Goal: Task Accomplishment & Management: Manage account settings

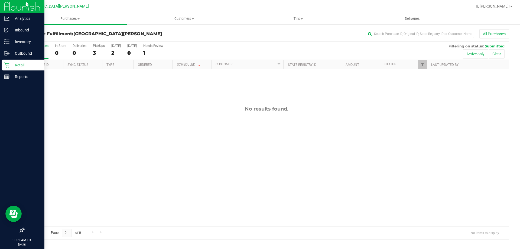
click at [14, 63] on p "Retail" at bounding box center [25, 65] width 32 height 6
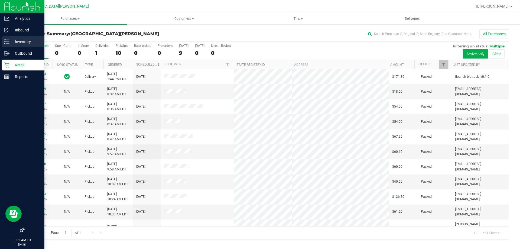
click at [29, 40] on p "Inventory" at bounding box center [25, 41] width 32 height 6
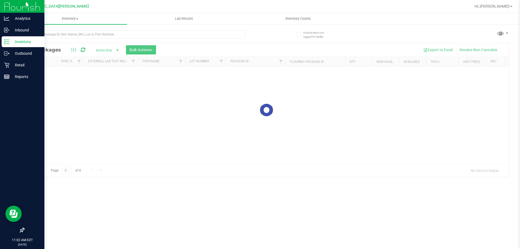
click at [67, 40] on div at bounding box center [134, 36] width 221 height 12
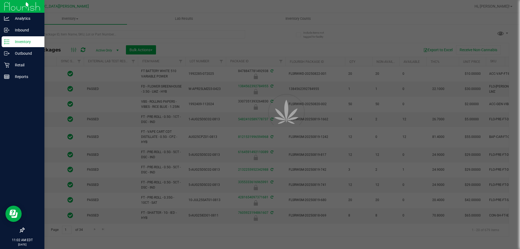
click at [67, 38] on div at bounding box center [260, 124] width 520 height 249
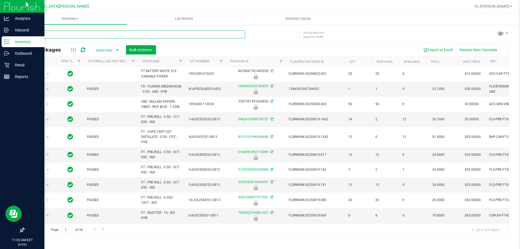
click at [67, 38] on input "text" at bounding box center [134, 34] width 221 height 8
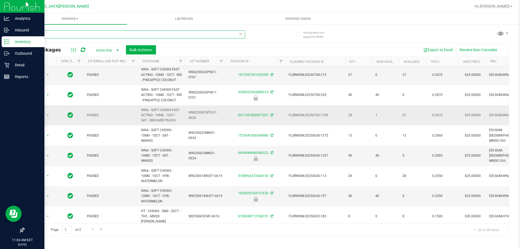
scroll to position [162, 0]
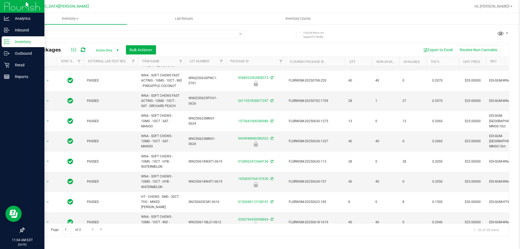
copy tr "HT - CHEWS - 5MG - 20CT - THC - TANGERINE"
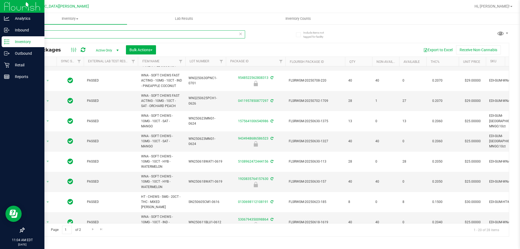
click at [49, 36] on input "chews" at bounding box center [134, 34] width 221 height 8
paste input "HT - CHEWS - 5MG - 20CT - THC - TANGERINE"
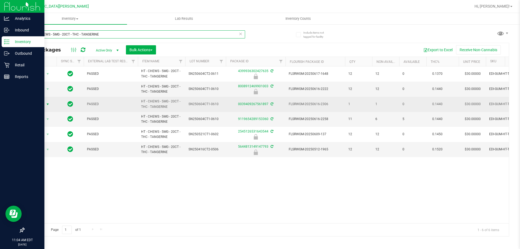
type input "HT - CHEWS - 5MG - 20CT - THC - TANGERINE"
click at [42, 104] on span "Action" at bounding box center [37, 104] width 15 height 8
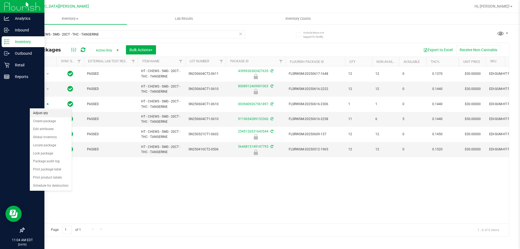
click at [50, 116] on li "Adjust qty" at bounding box center [51, 113] width 42 height 8
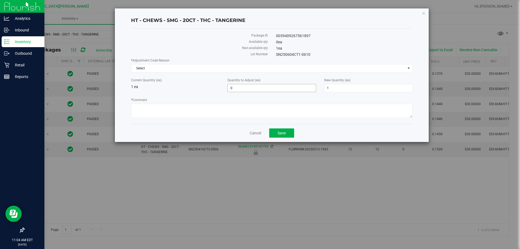
drag, startPoint x: 241, startPoint y: 84, endPoint x: 222, endPoint y: 84, distance: 19.2
click at [222, 84] on div "Current Quantity (ea) 1 ea Quantity to Adjust (ea) 0 0 New Quantity (ea) 1 1" at bounding box center [271, 85] width 289 height 14
click at [241, 90] on span "0 0" at bounding box center [271, 88] width 88 height 8
click at [241, 90] on input "0" at bounding box center [272, 88] width 88 height 8
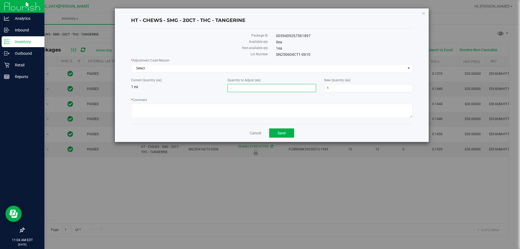
type input "-1"
type input "0"
click at [185, 68] on span "Select" at bounding box center [268, 68] width 274 height 8
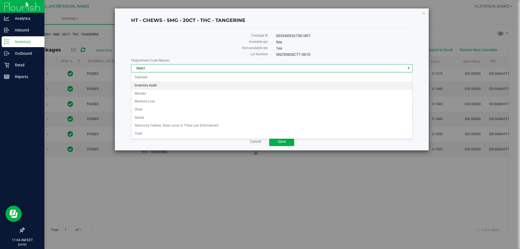
click at [162, 83] on li "Inventory Audit" at bounding box center [271, 86] width 281 height 8
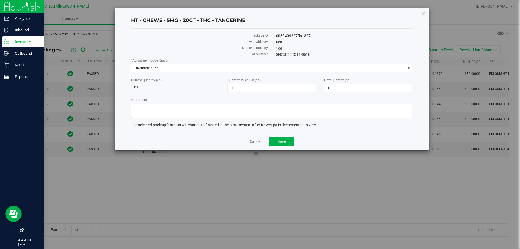
click at [161, 107] on textarea "* Comment" at bounding box center [271, 111] width 281 height 14
type textarea "t"
type textarea "at count last night we were down 1 chew, adjusting to match what we have on the…"
click at [286, 139] on button "Save" at bounding box center [281, 141] width 25 height 9
click at [255, 142] on link "Cancel" at bounding box center [255, 141] width 11 height 5
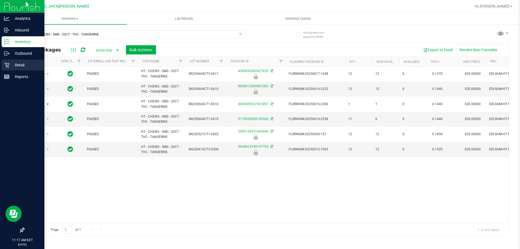
click at [19, 64] on p "Retail" at bounding box center [25, 65] width 32 height 6
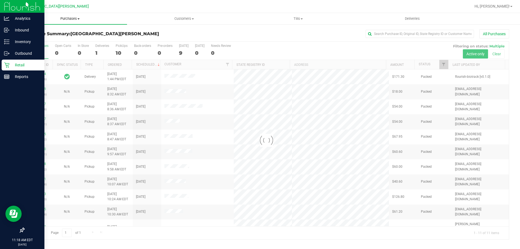
click at [76, 19] on span "Purchases" at bounding box center [70, 18] width 114 height 5
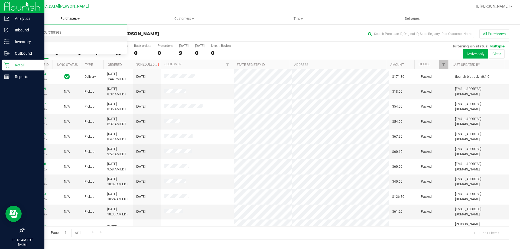
click at [47, 38] on li "Fulfillment" at bounding box center [70, 39] width 114 height 6
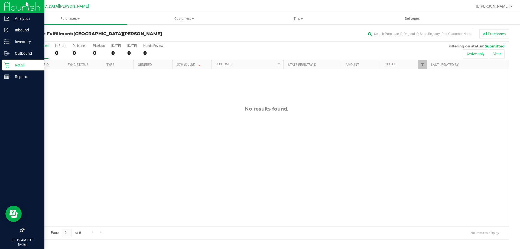
click at [0, 64] on link "Retail" at bounding box center [22, 66] width 44 height 12
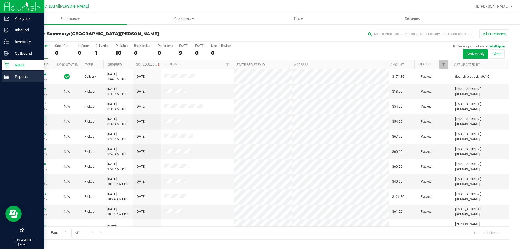
click at [40, 78] on p "Reports" at bounding box center [25, 76] width 32 height 6
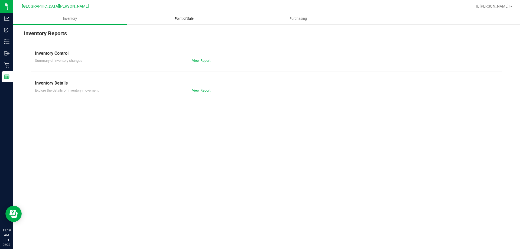
click at [186, 18] on span "Point of Sale" at bounding box center [184, 18] width 34 height 5
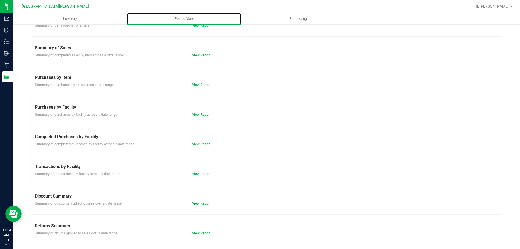
scroll to position [36, 0]
click at [200, 143] on link "View Report" at bounding box center [201, 143] width 18 height 4
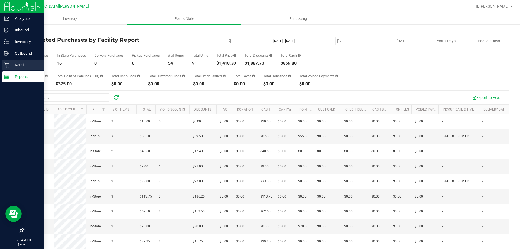
click at [6, 63] on icon at bounding box center [6, 65] width 5 height 5
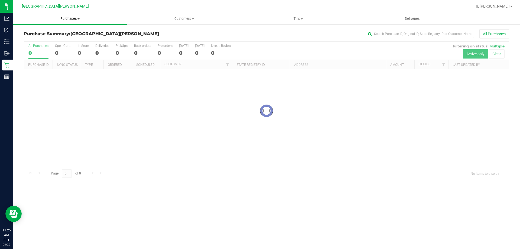
click at [67, 19] on span "Purchases" at bounding box center [70, 18] width 114 height 5
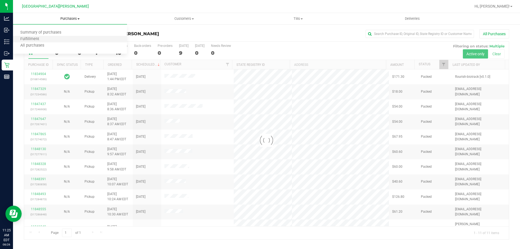
click at [59, 41] on li "Fulfillment" at bounding box center [70, 39] width 114 height 6
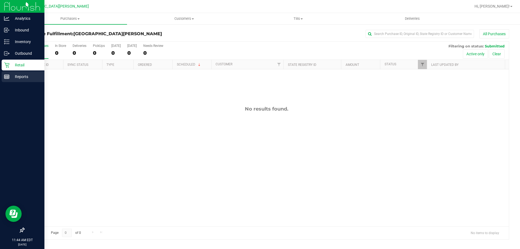
click at [14, 78] on p "Reports" at bounding box center [25, 76] width 32 height 6
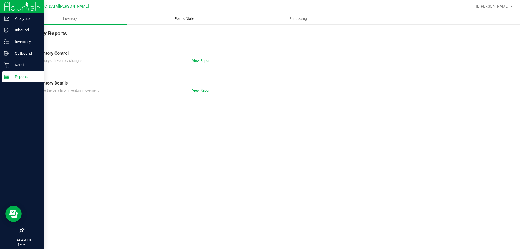
click at [184, 18] on span "Point of Sale" at bounding box center [184, 18] width 34 height 5
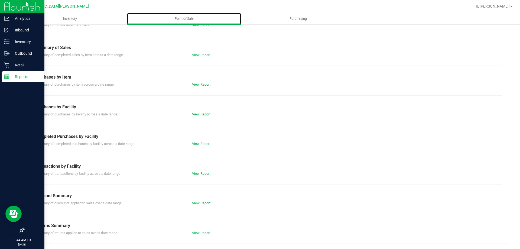
scroll to position [36, 0]
click at [197, 144] on link "View Report" at bounding box center [201, 143] width 18 height 4
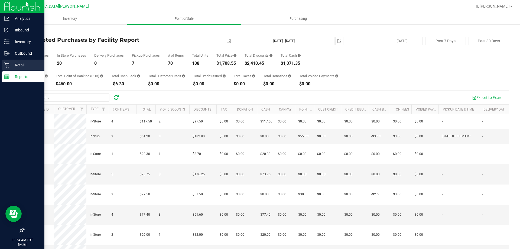
click at [1, 65] on link "Retail" at bounding box center [22, 66] width 44 height 12
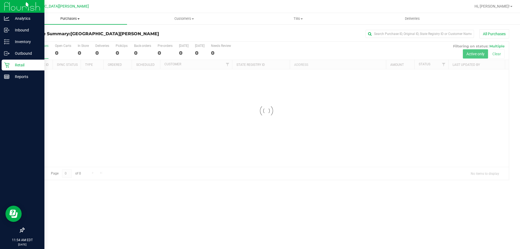
click at [76, 19] on span "Purchases" at bounding box center [70, 18] width 114 height 5
click at [44, 41] on span "Fulfillment" at bounding box center [30, 39] width 34 height 5
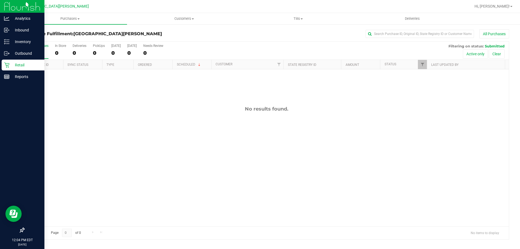
click at [17, 67] on p "Retail" at bounding box center [25, 65] width 32 height 6
